Goal: Communication & Community: Share content

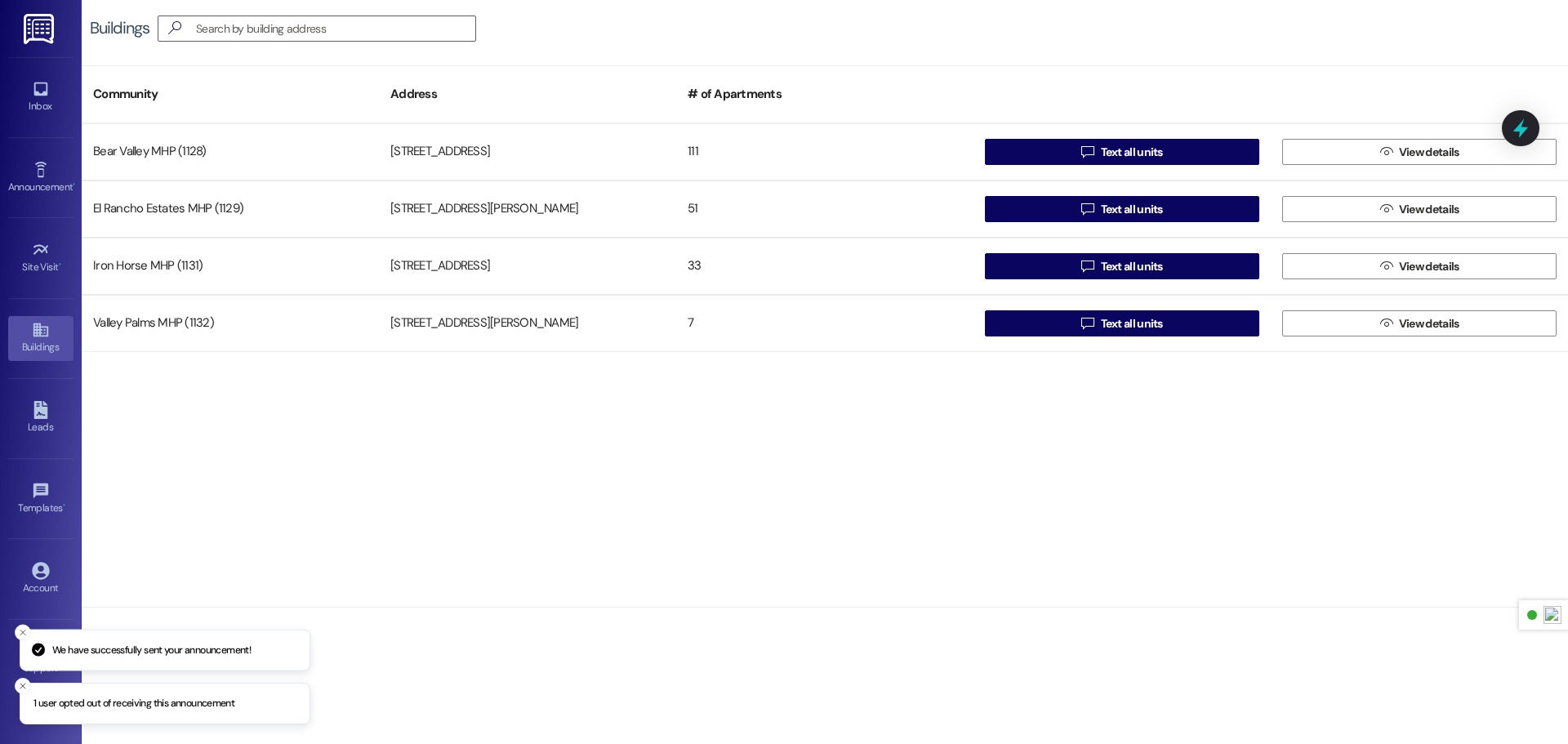
drag, startPoint x: 0, startPoint y: 0, endPoint x: 30, endPoint y: 34, distance: 45.3
click at [30, 34] on img at bounding box center [40, 29] width 34 height 30
click at [35, 96] on icon at bounding box center [41, 89] width 18 height 18
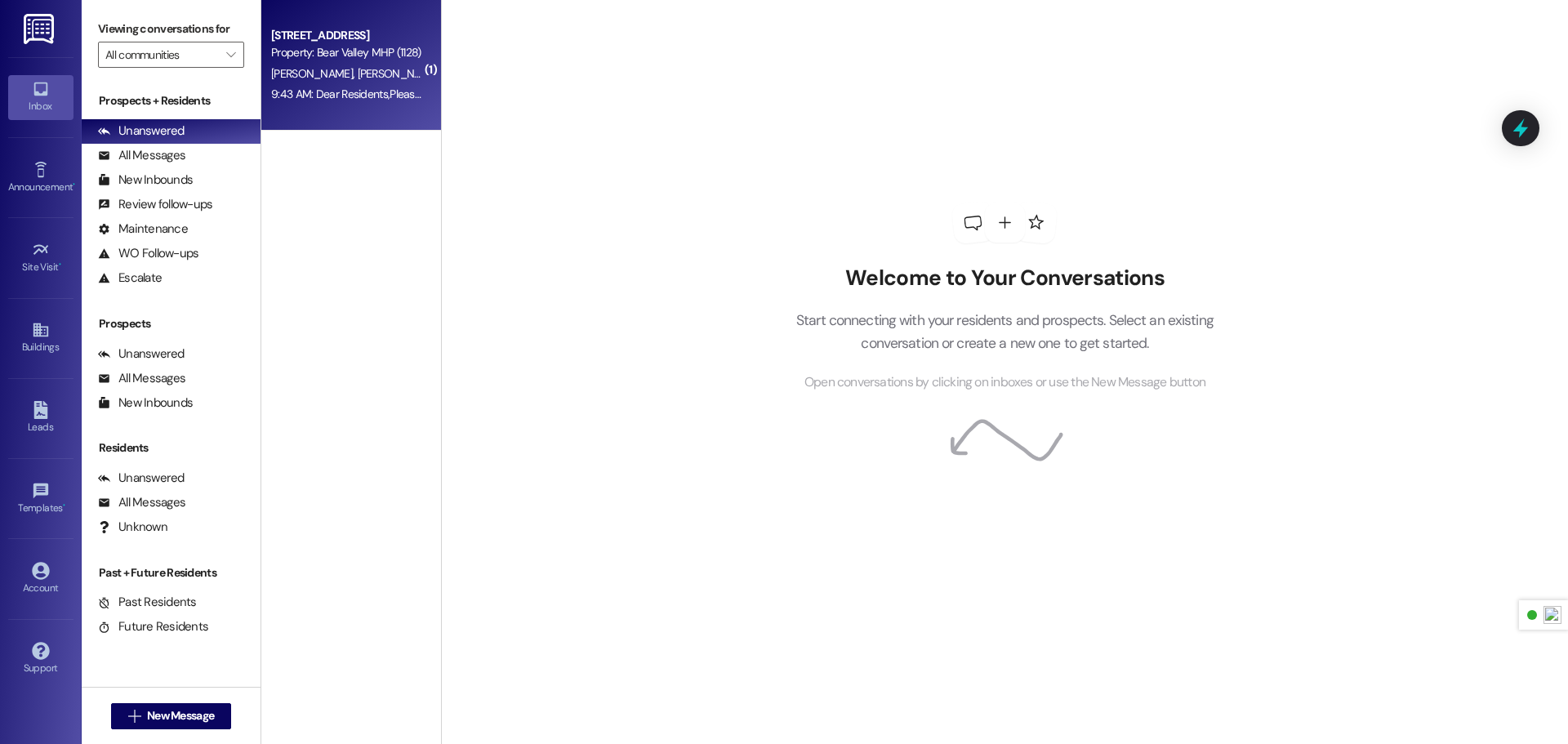
click at [344, 102] on div "9:43 AM: Dear Residents,Please be advised that the water for the entire communi…" at bounding box center [347, 94] width 155 height 20
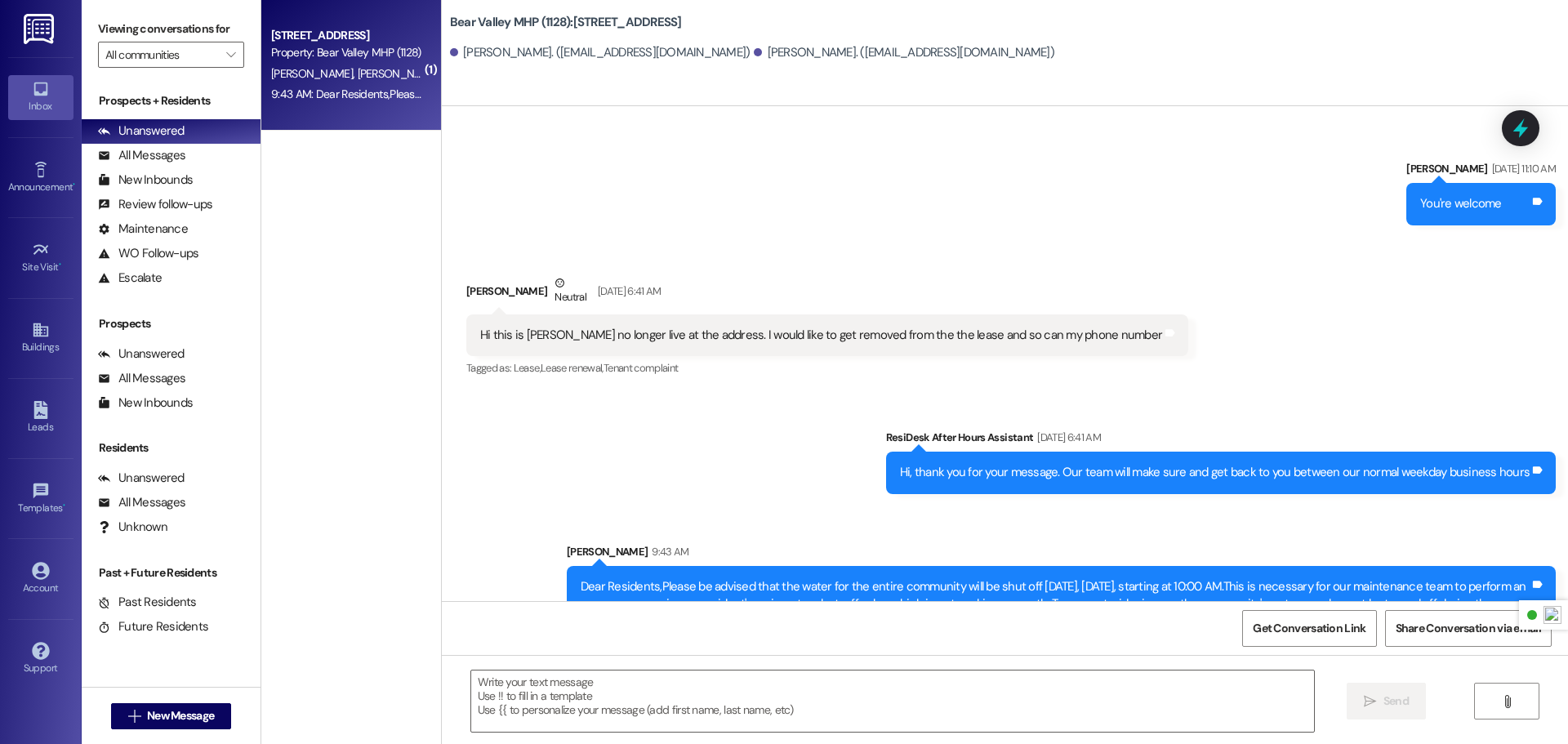
scroll to position [631, 0]
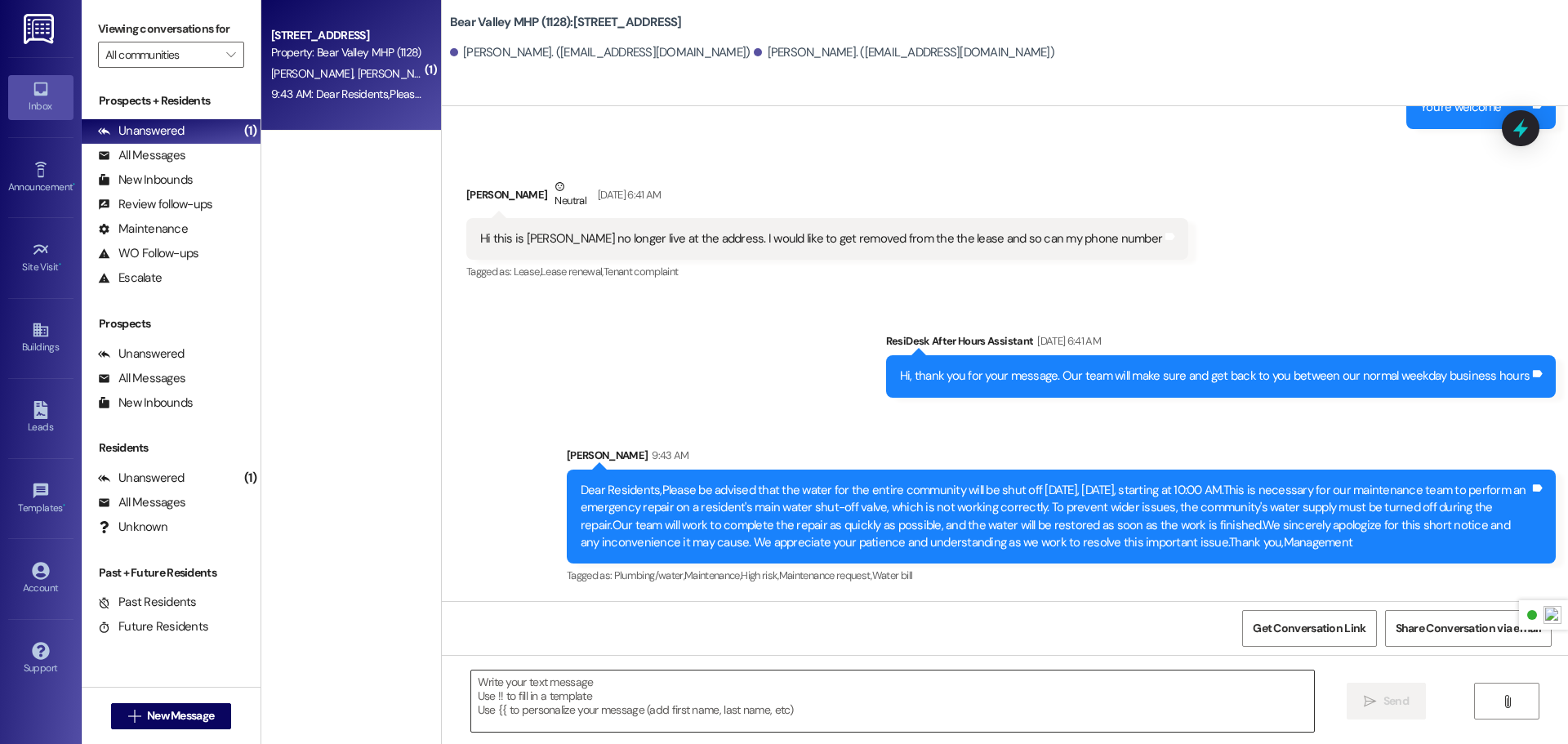
click at [654, 702] on textarea at bounding box center [893, 701] width 843 height 61
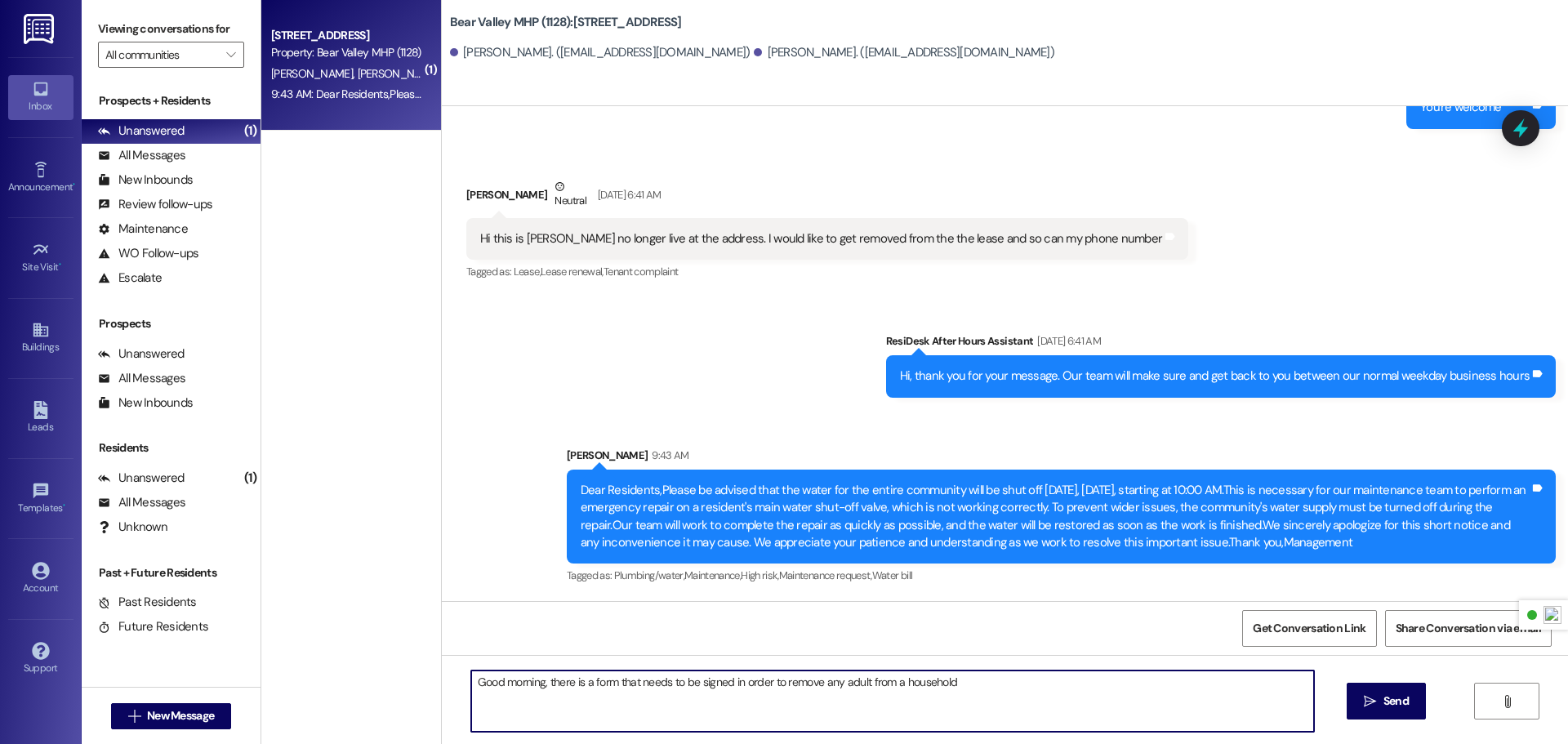
type textarea "Good morning, there is a form that needs to be signed in order to remove any ad…"
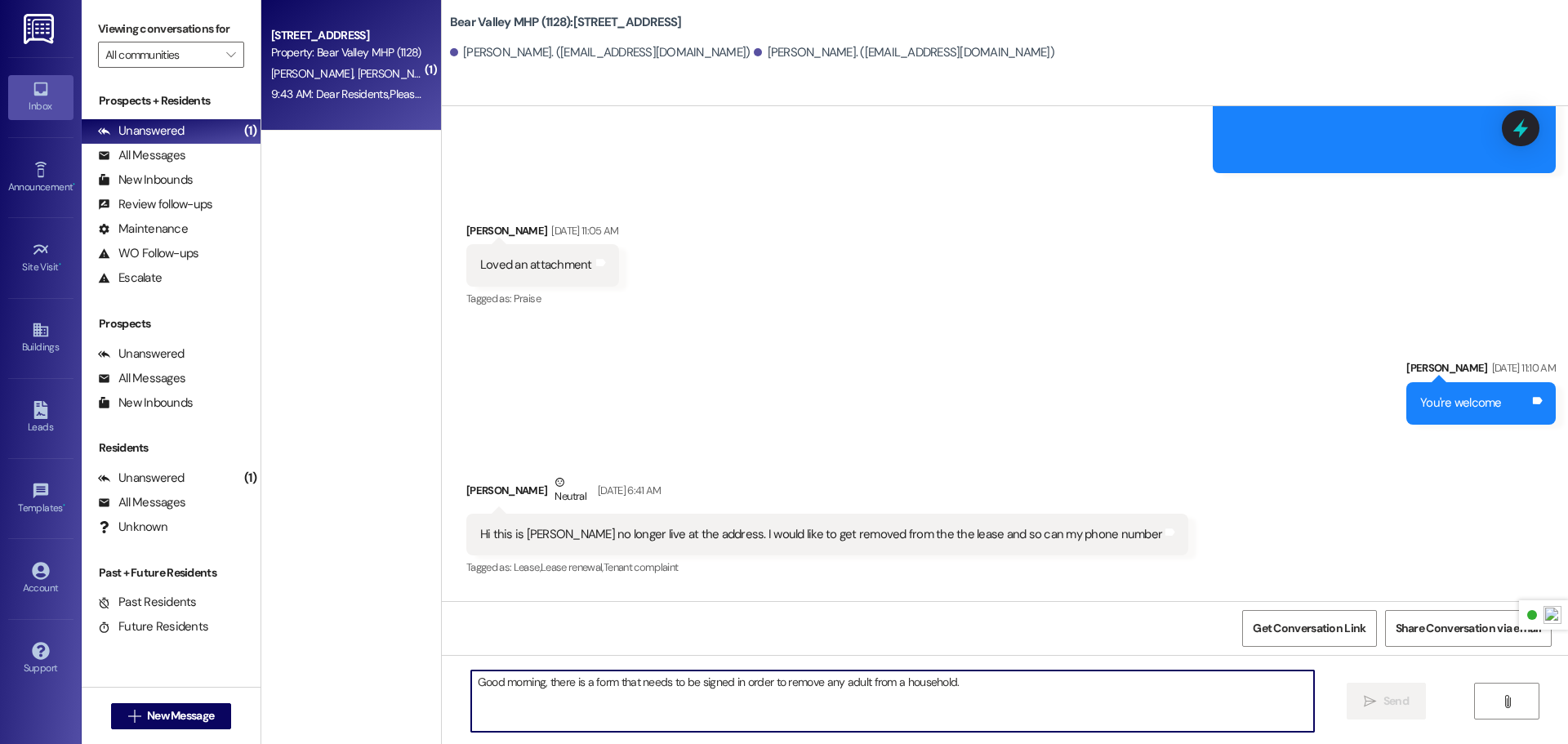
scroll to position [326, 0]
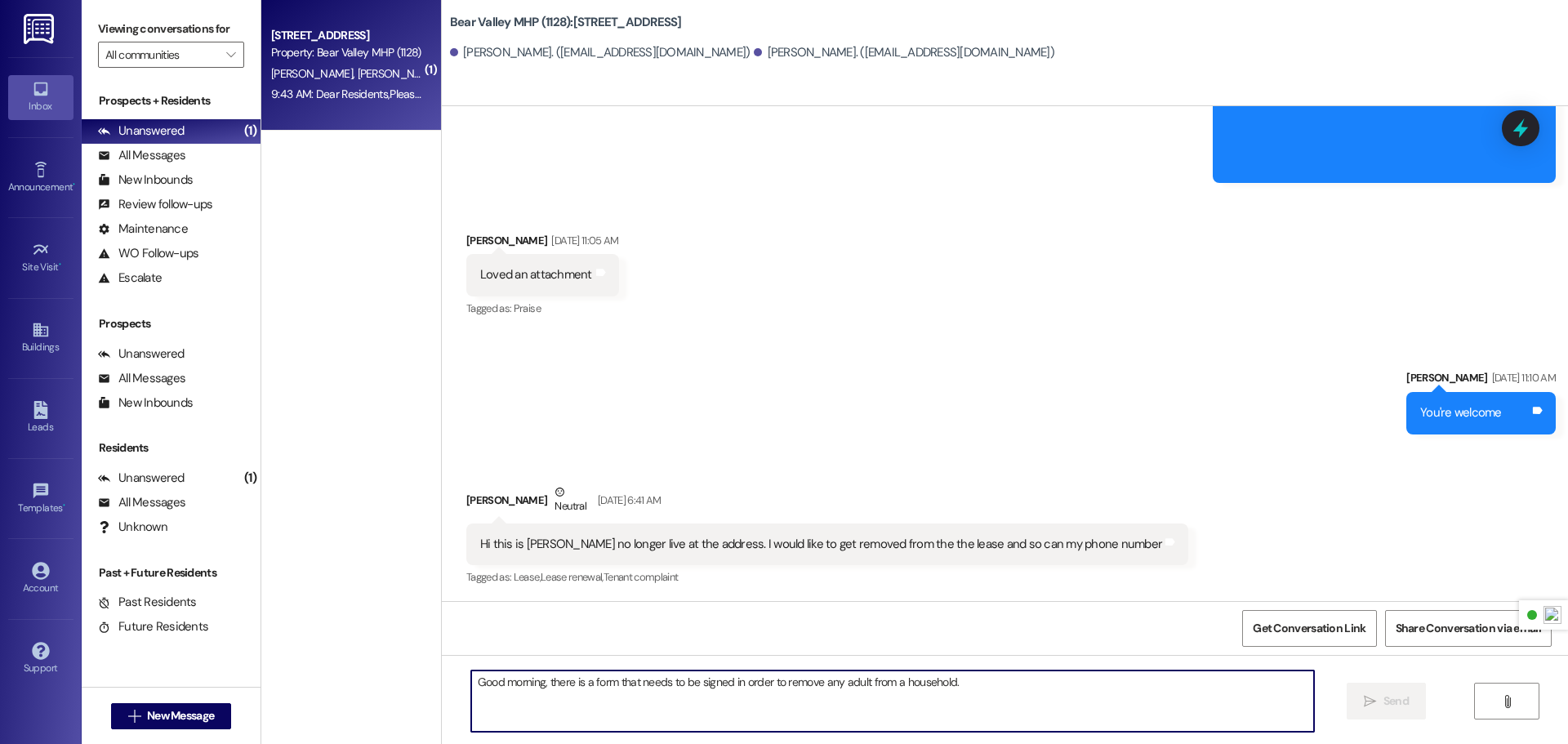
click at [31, 37] on img at bounding box center [40, 29] width 34 height 30
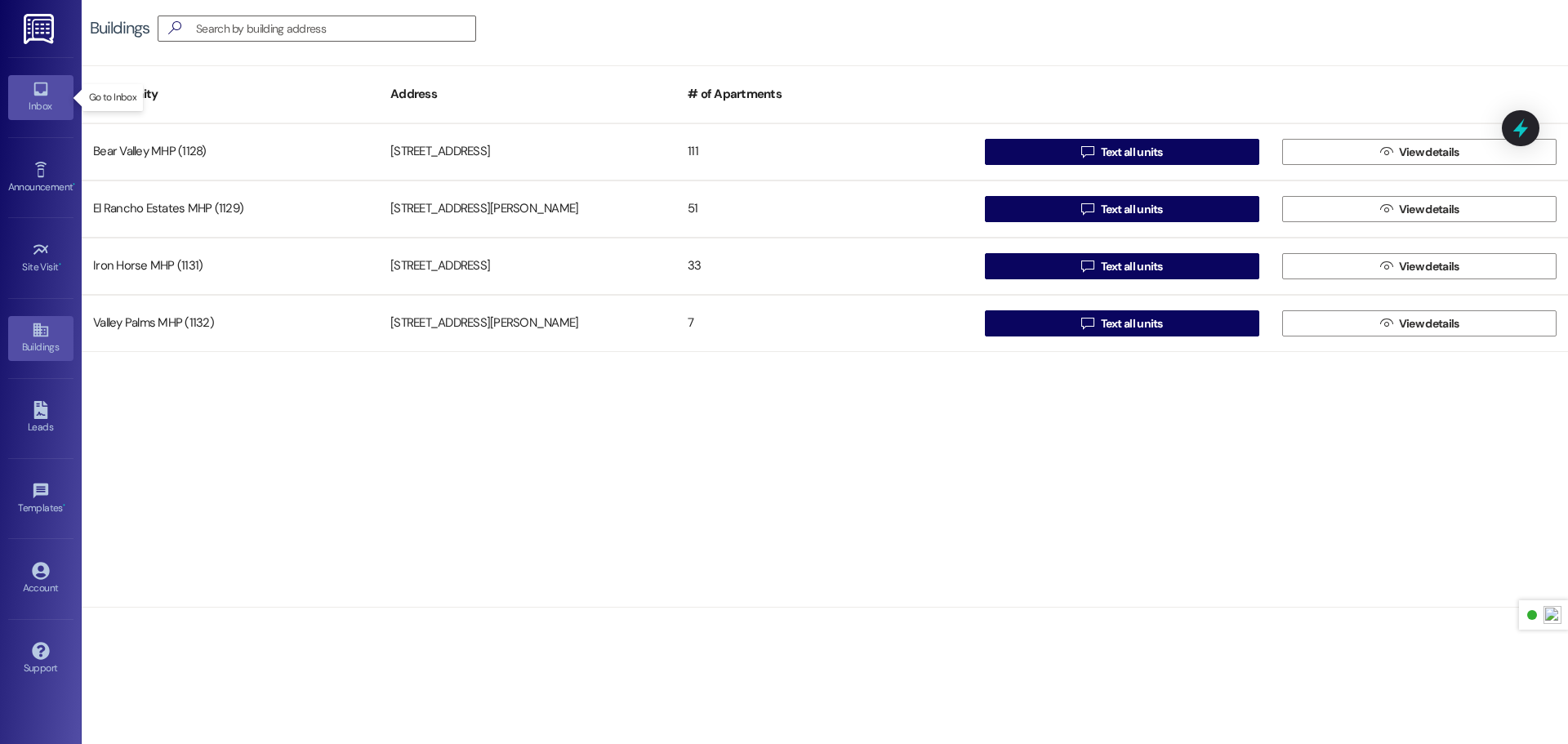
click at [24, 94] on link "Inbox" at bounding box center [40, 96] width 65 height 44
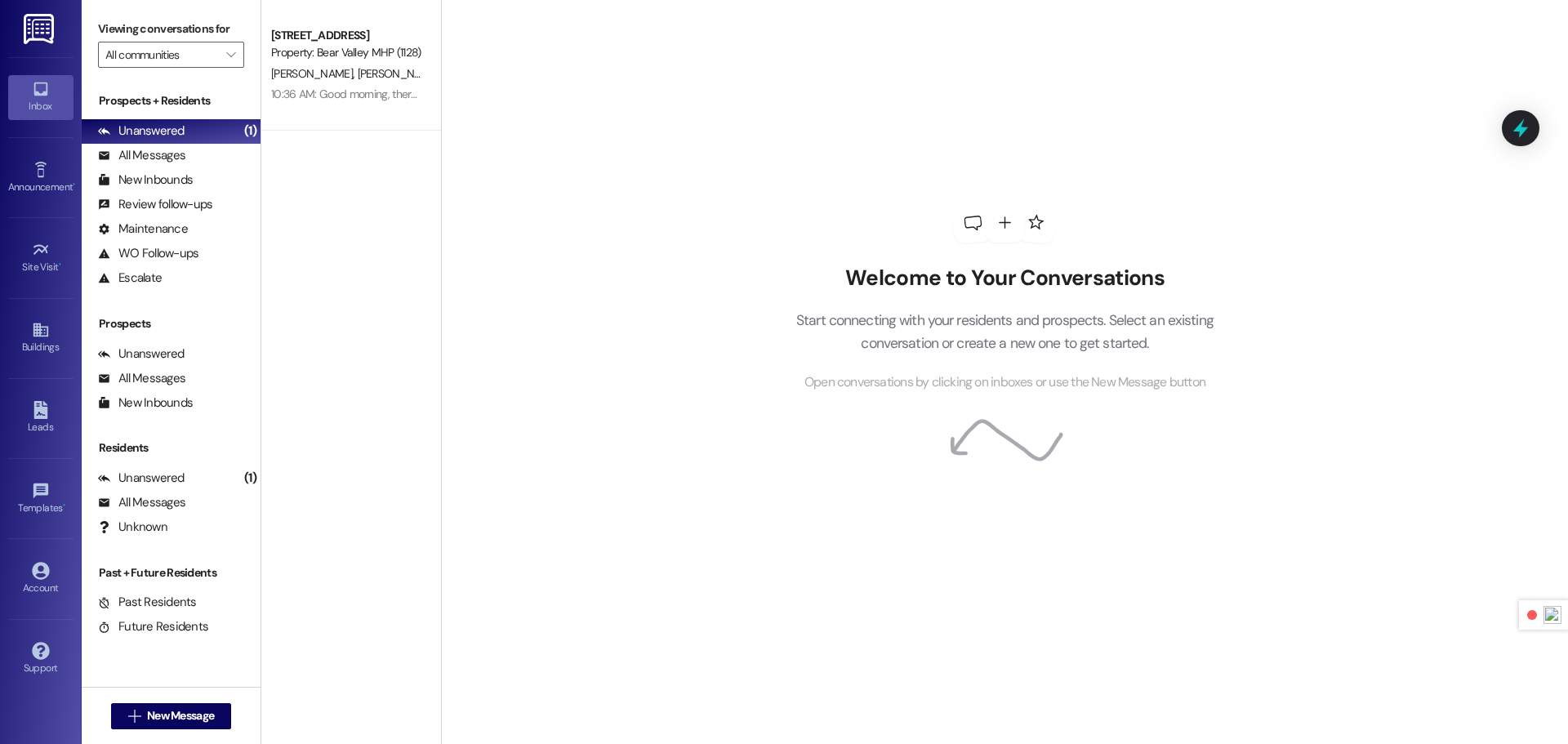
click at [42, 18] on img at bounding box center [40, 29] width 34 height 30
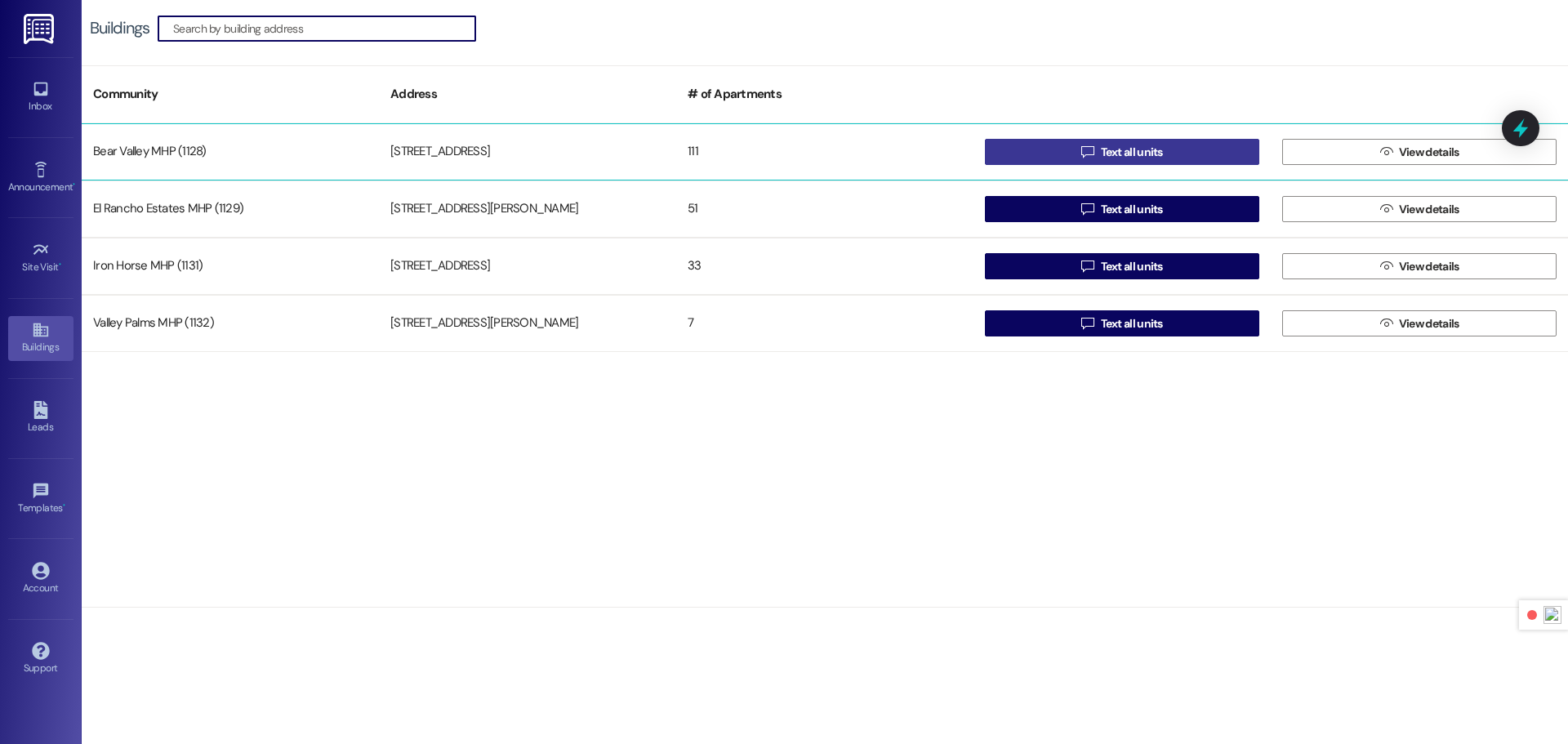
click at [1185, 147] on button " Text all units" at bounding box center [1122, 152] width 275 height 26
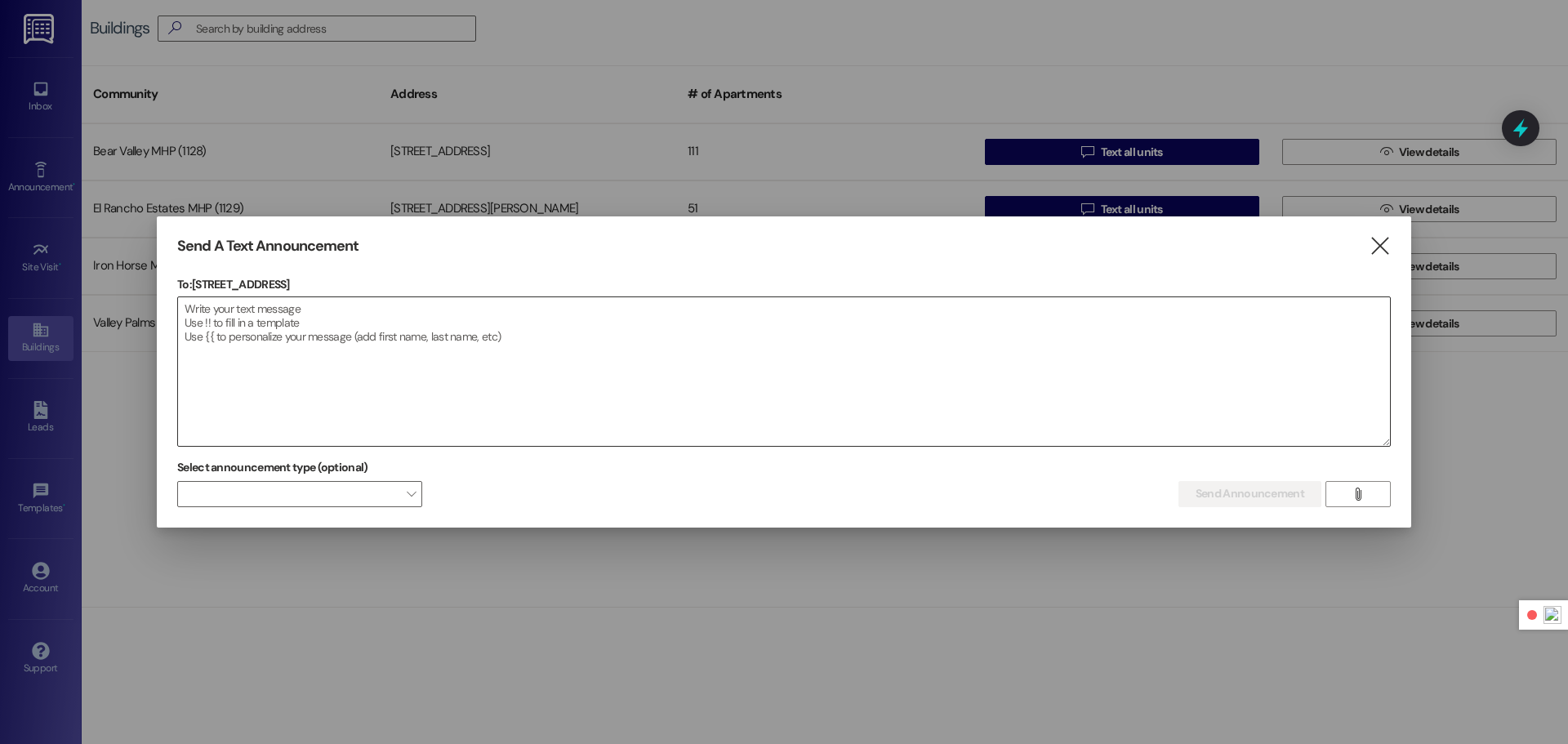
click at [601, 335] on textarea at bounding box center [784, 371] width 1212 height 149
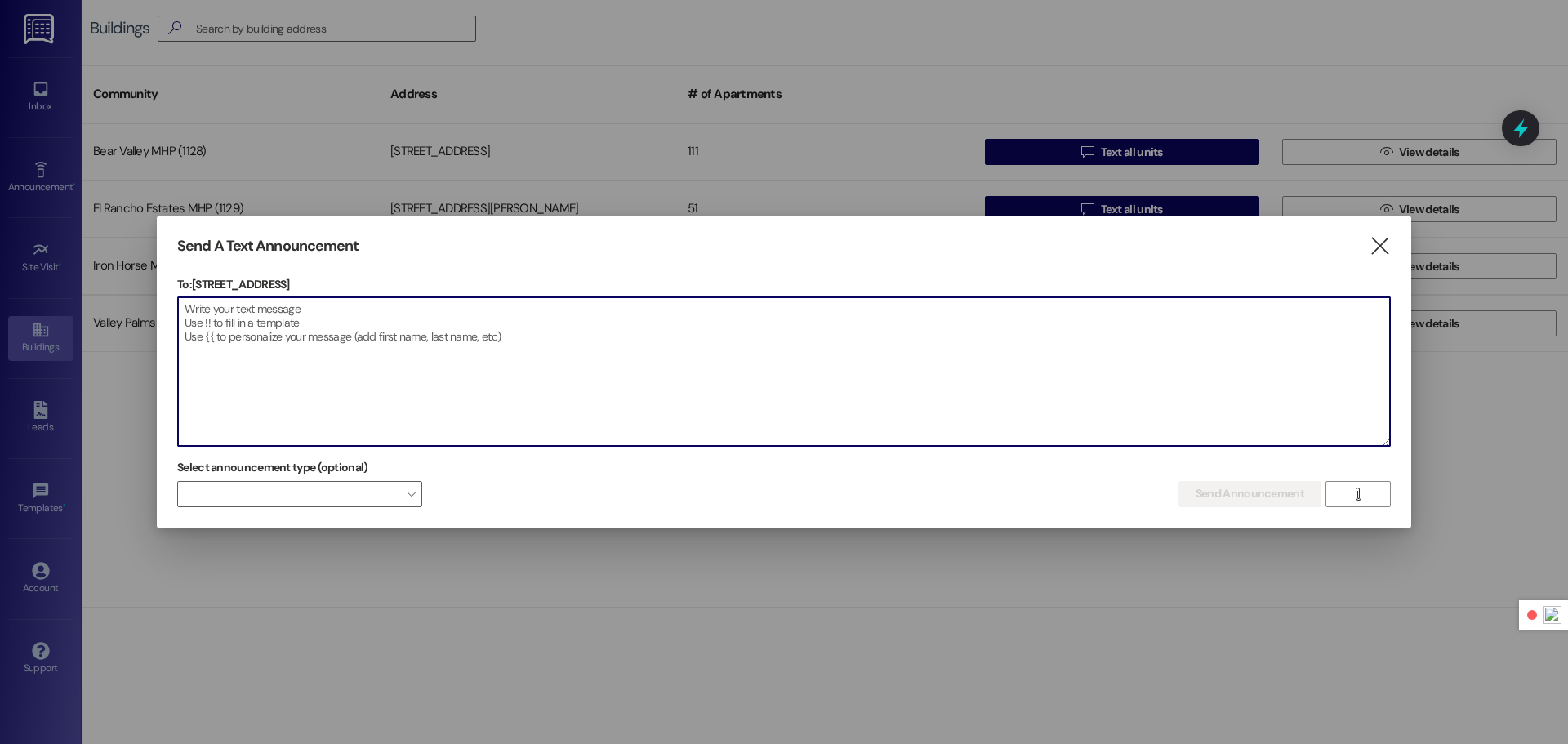
paste textarea "Water service has been restored. The emergency repair is complete. Thank you fo…"
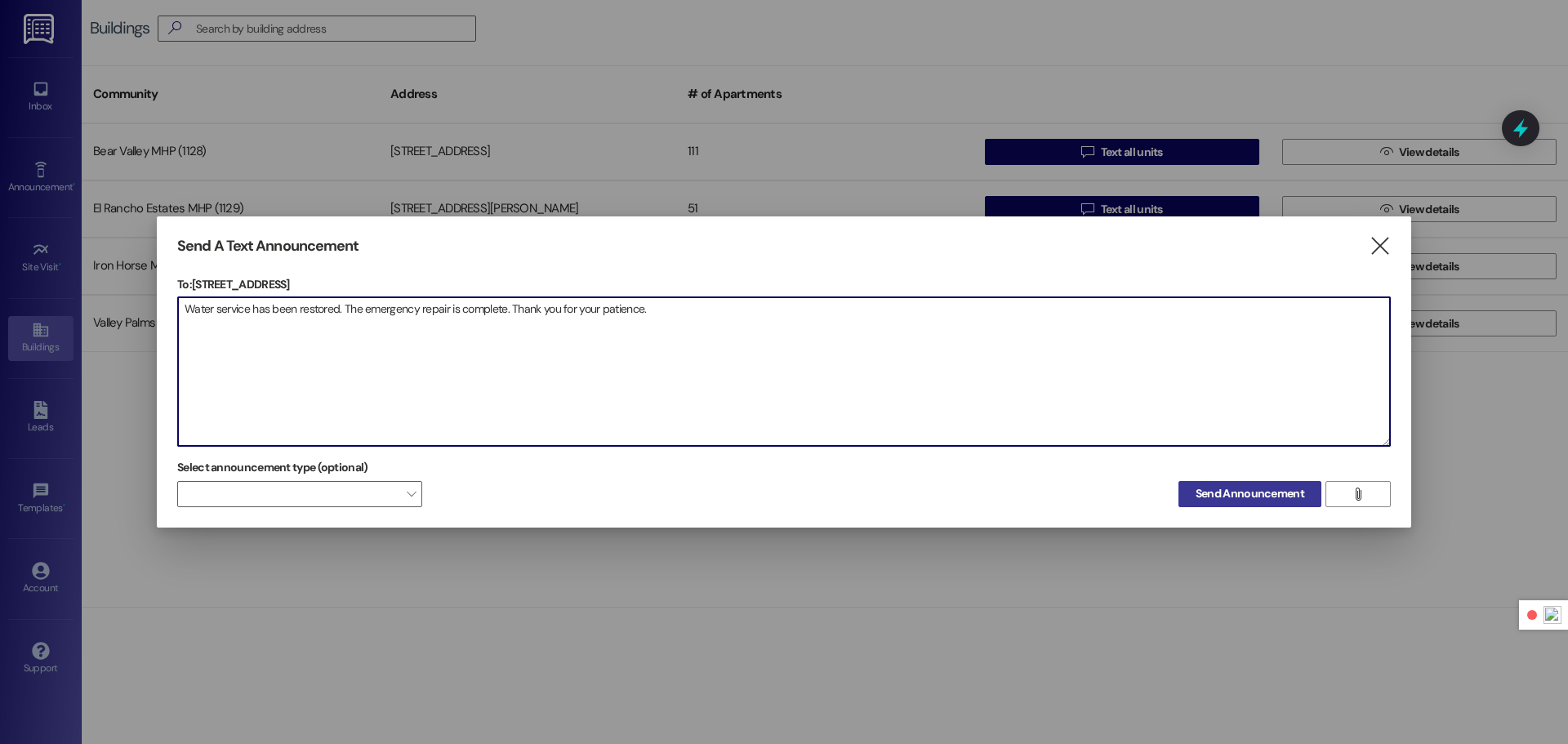
type textarea "Water service has been restored. The emergency repair is complete. Thank you fo…"
click at [1241, 495] on span "Send Announcement" at bounding box center [1250, 494] width 109 height 17
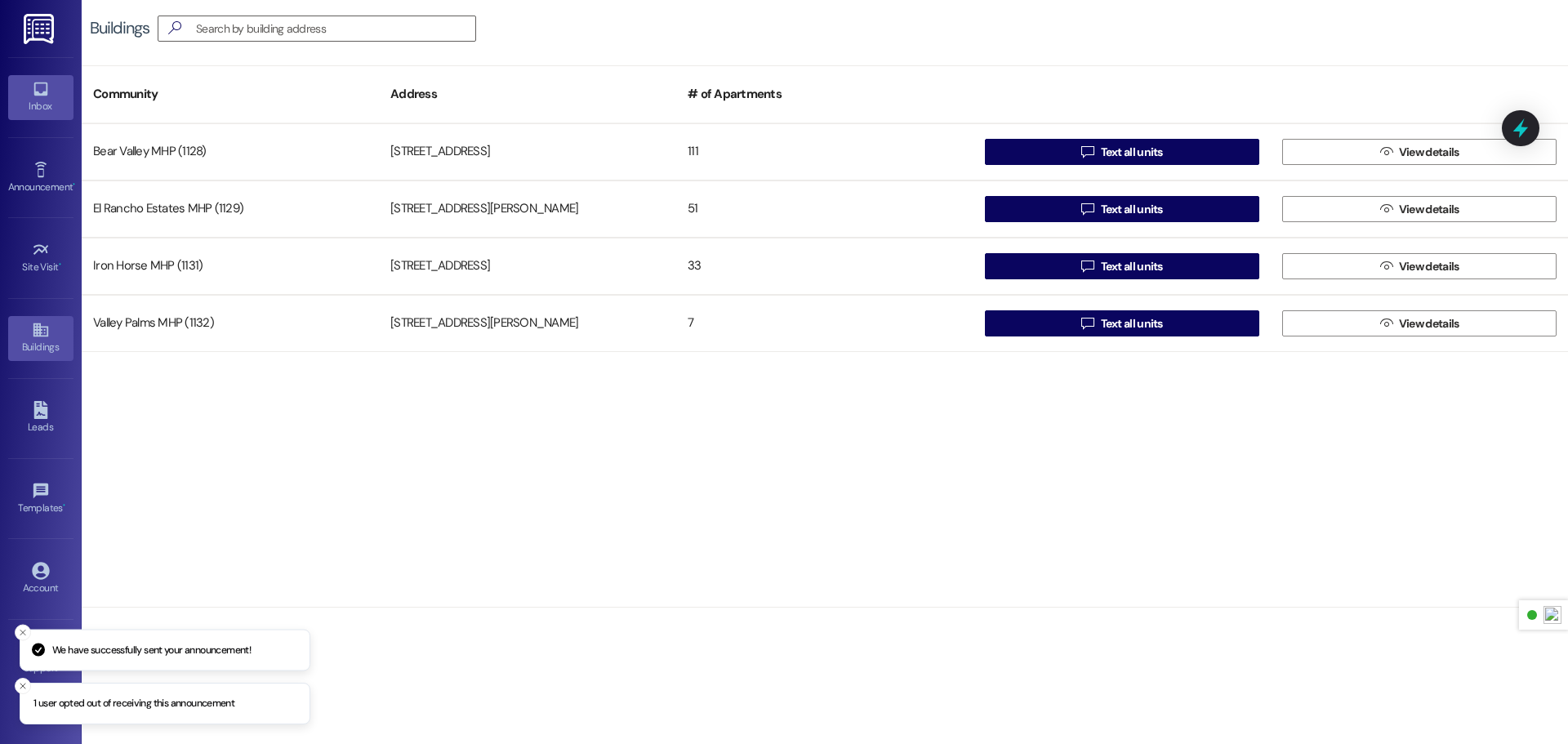
click at [50, 88] on link "Inbox" at bounding box center [40, 96] width 65 height 44
